Goal: Browse casually: Explore the website without a specific task or goal

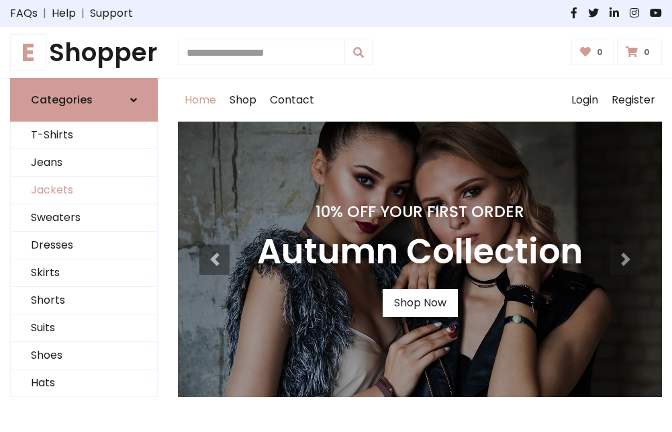
click at [84, 191] on link "Jackets" at bounding box center [84, 191] width 146 height 28
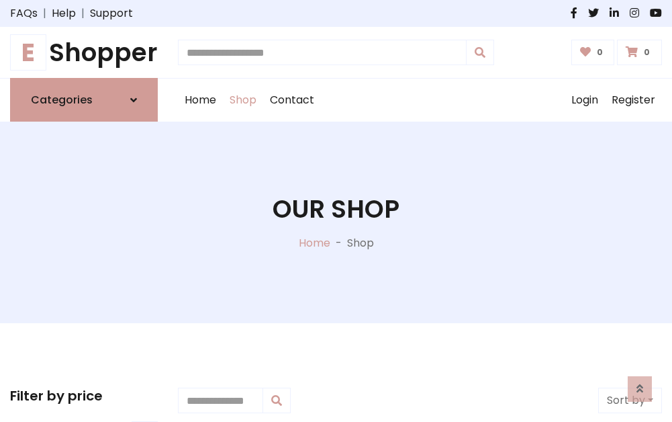
scroll to position [607, 0]
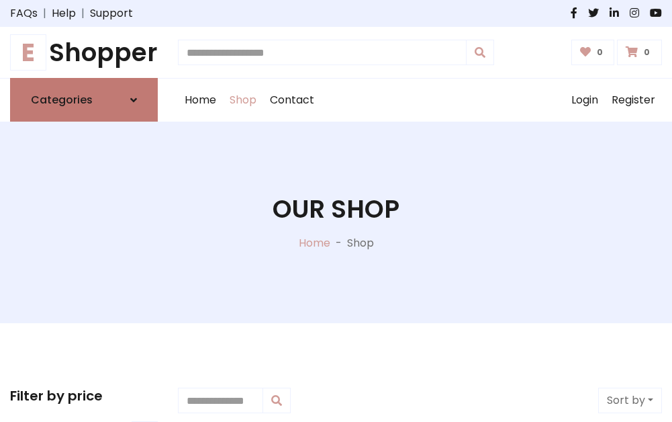
click at [84, 100] on h6 "Categories" at bounding box center [62, 99] width 62 height 13
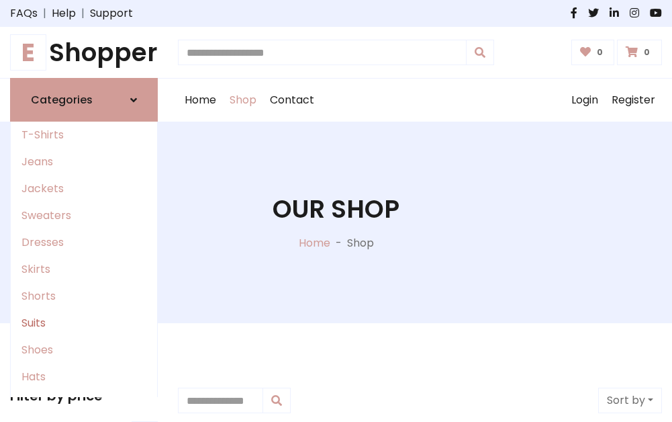
click at [84, 323] on link "Suits" at bounding box center [84, 323] width 146 height 27
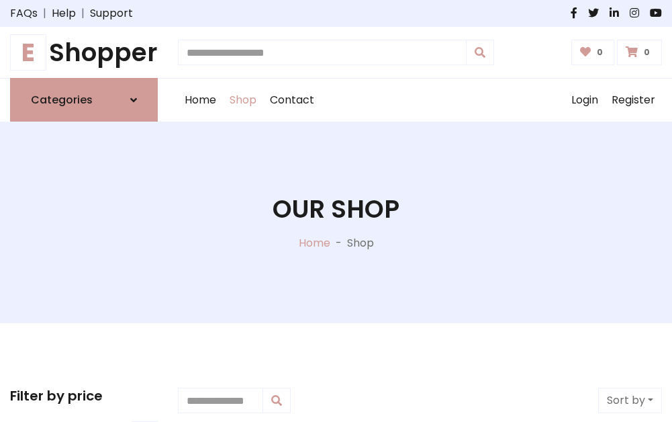
scroll to position [970, 0]
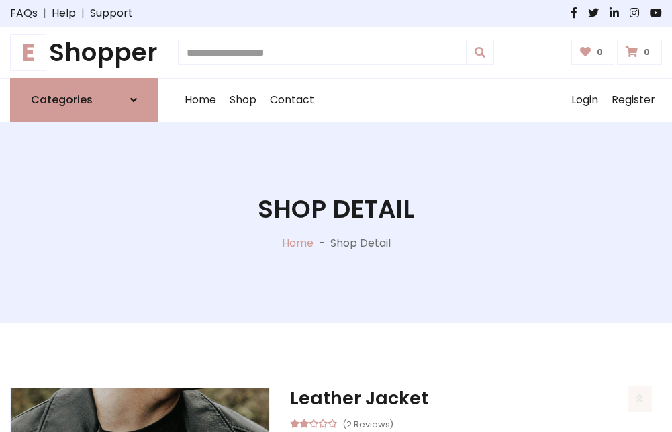
scroll to position [1255, 0]
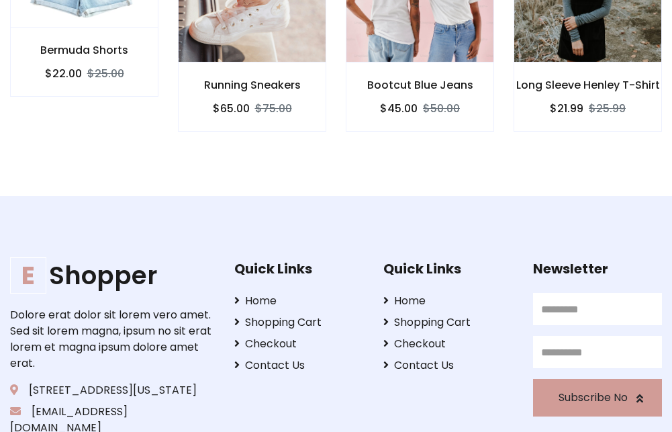
scroll to position [1254, 0]
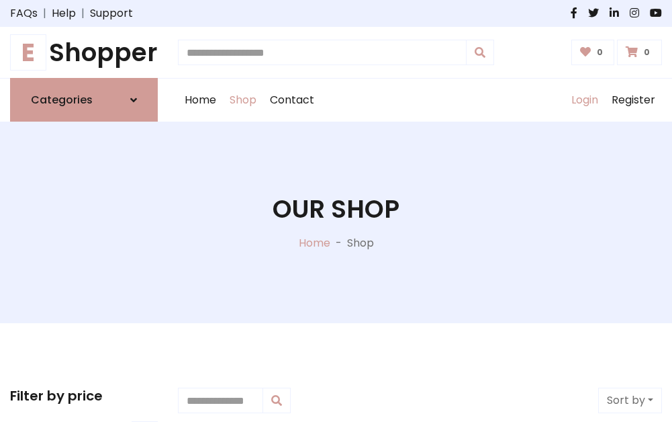
click at [584, 100] on link "Login" at bounding box center [585, 100] width 40 height 43
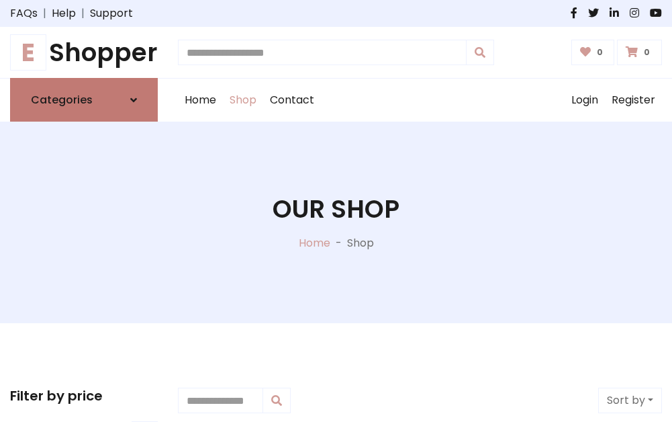
click at [134, 100] on icon at bounding box center [133, 100] width 7 height 11
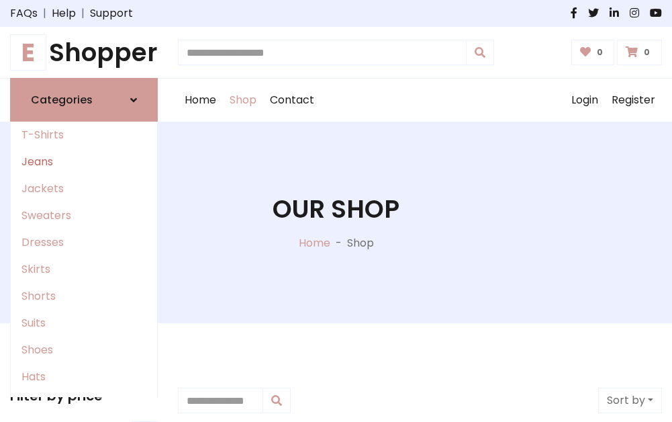
click at [84, 162] on link "Jeans" at bounding box center [84, 161] width 146 height 27
